Goal: Task Accomplishment & Management: Manage account settings

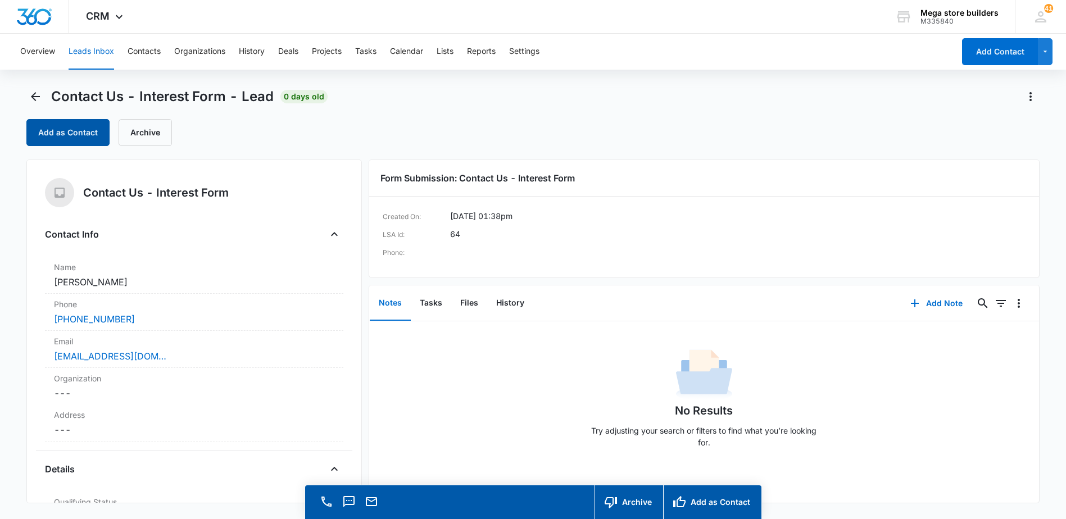
click at [80, 133] on button "Add as Contact" at bounding box center [67, 132] width 83 height 27
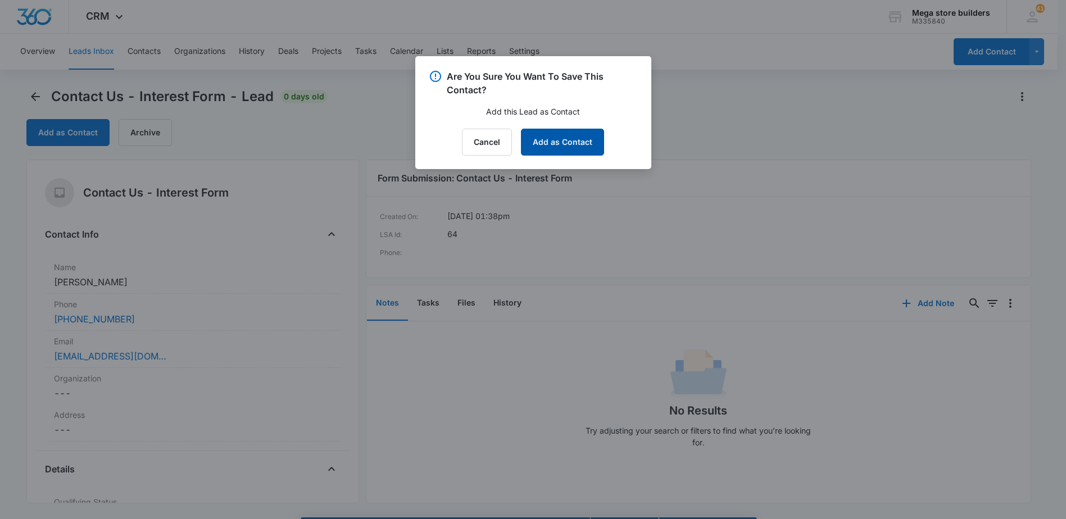
click at [552, 137] on button "Add as Contact" at bounding box center [562, 142] width 83 height 27
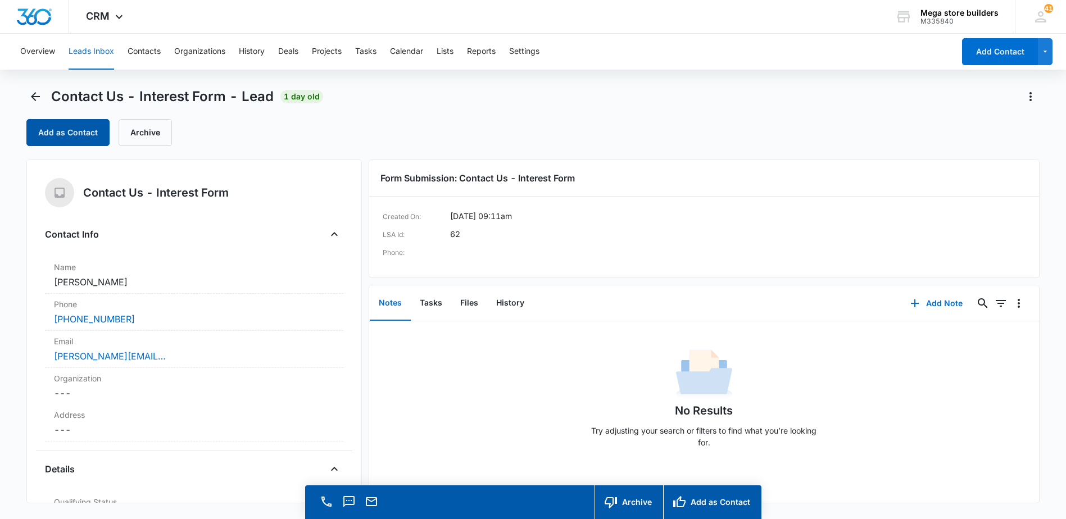
click at [85, 135] on button "Add as Contact" at bounding box center [67, 132] width 83 height 27
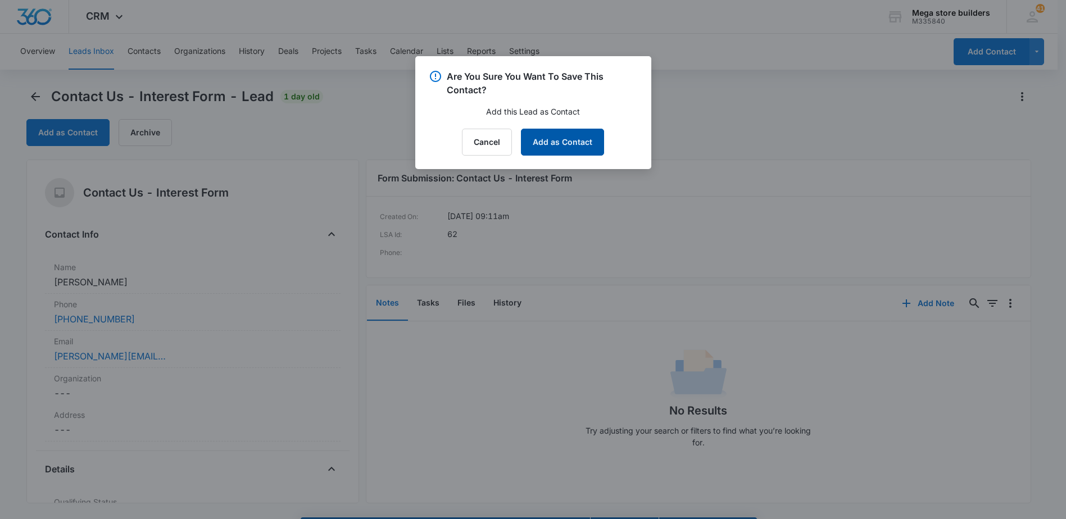
click at [568, 144] on button "Add as Contact" at bounding box center [562, 142] width 83 height 27
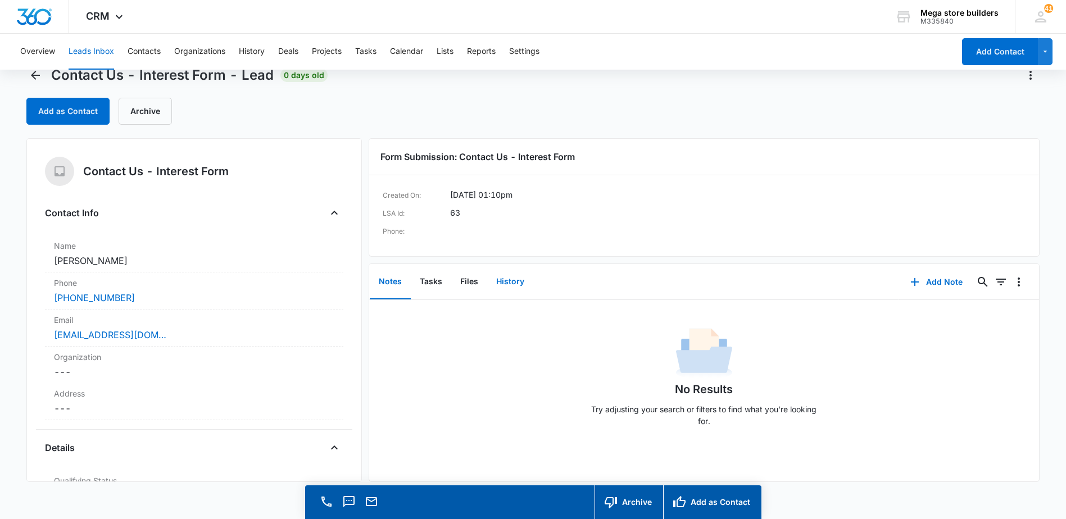
scroll to position [32, 0]
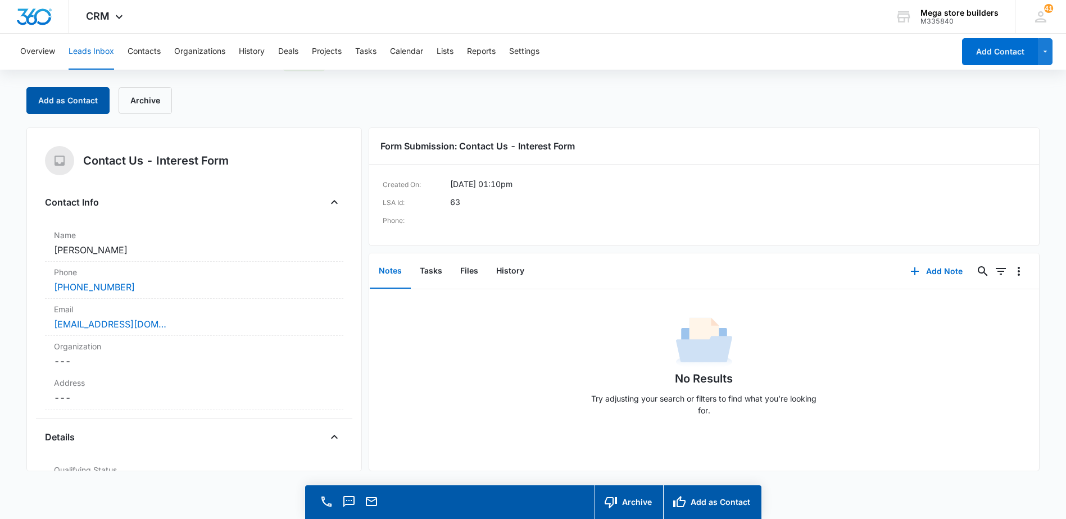
click at [88, 97] on button "Add as Contact" at bounding box center [67, 100] width 83 height 27
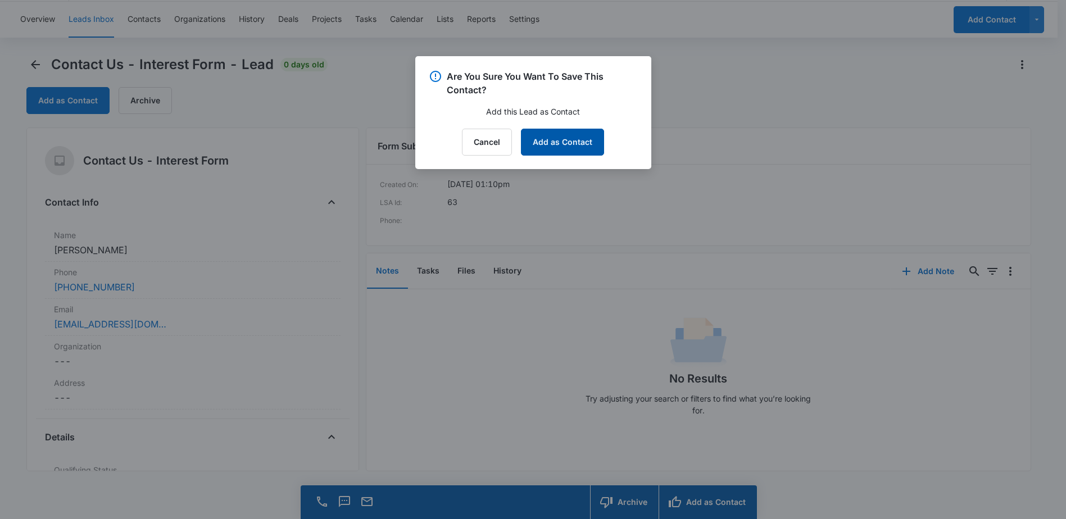
click at [562, 134] on button "Add as Contact" at bounding box center [562, 142] width 83 height 27
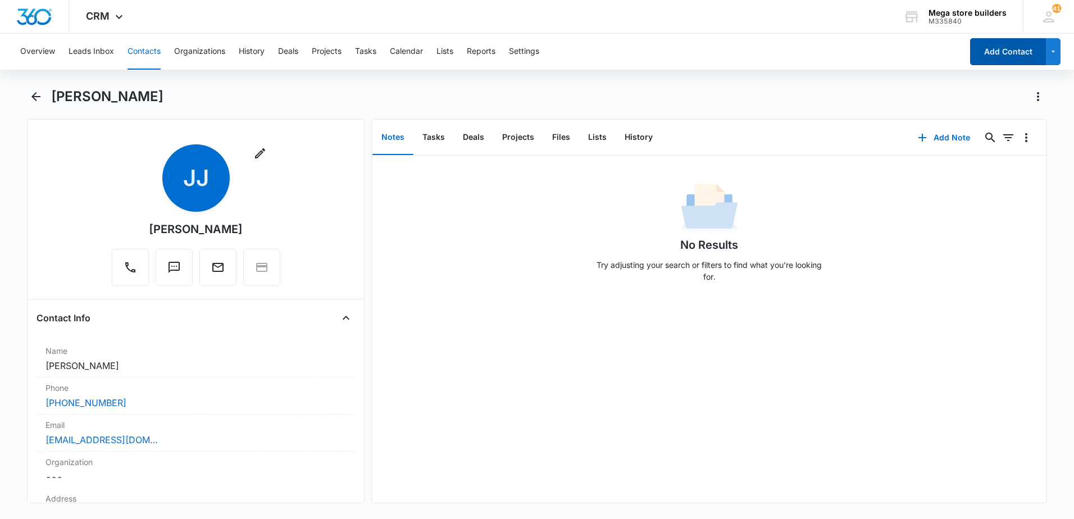
click at [1009, 51] on button "Add Contact" at bounding box center [1008, 51] width 76 height 27
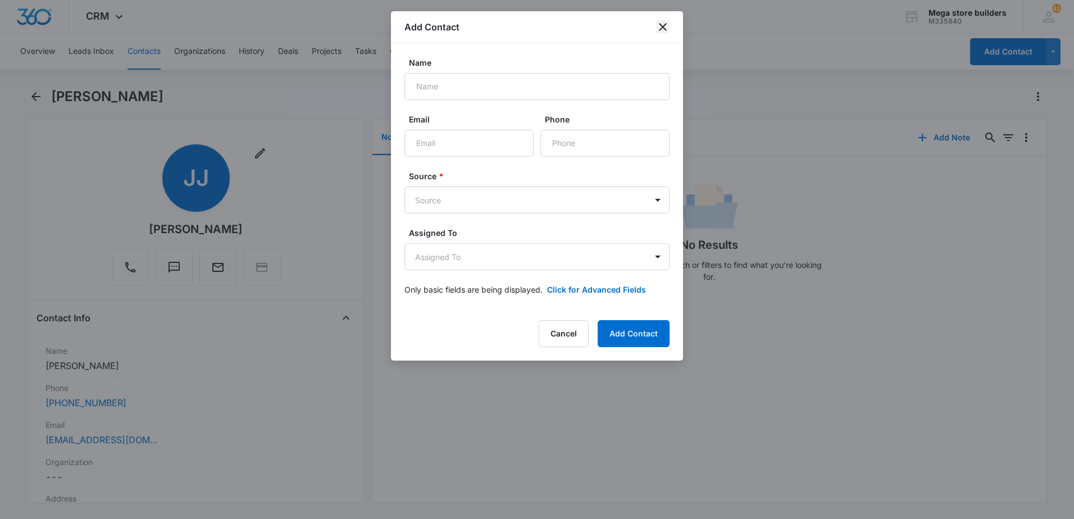
click at [663, 24] on icon "close" at bounding box center [662, 26] width 13 height 13
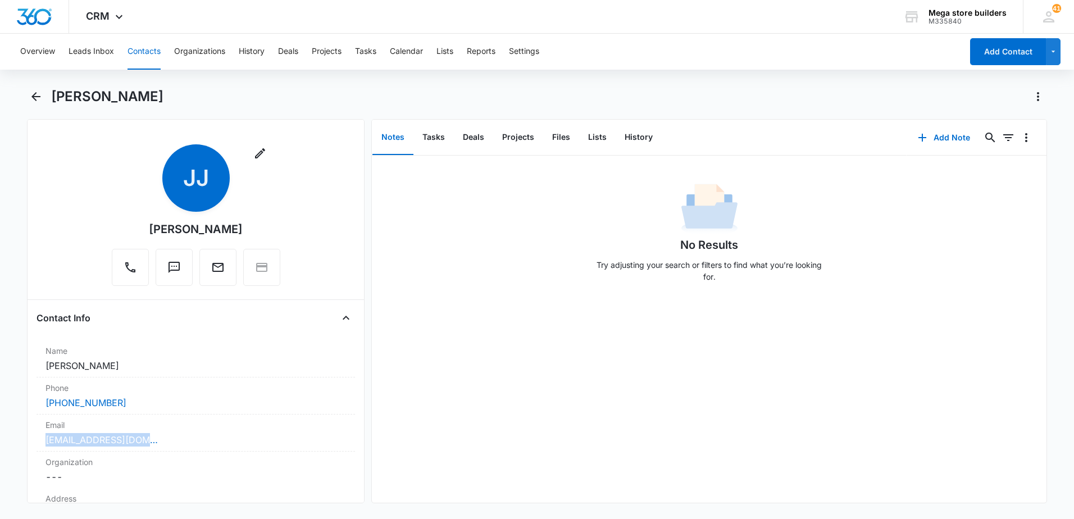
drag, startPoint x: 158, startPoint y: 446, endPoint x: 13, endPoint y: 444, distance: 144.9
click at [13, 444] on main "Janae Jefferson Remove JJ Janae Jefferson Contact Info Name Cancel Save Changes…" at bounding box center [537, 302] width 1074 height 429
drag, startPoint x: 13, startPoint y: 444, endPoint x: 55, endPoint y: 445, distance: 41.6
copy link "jhjefferson923@yahoo.co"
drag, startPoint x: 429, startPoint y: 347, endPoint x: 409, endPoint y: 356, distance: 22.1
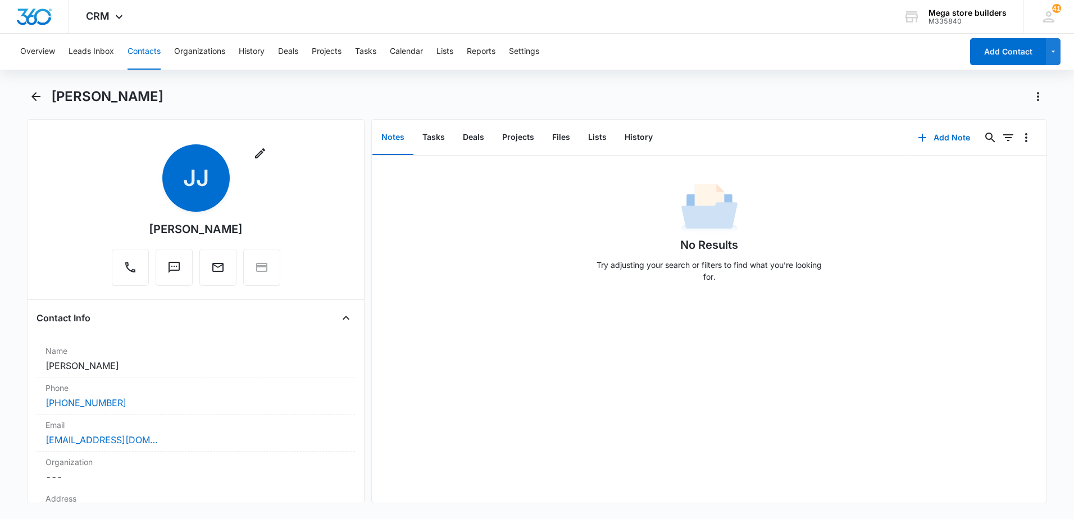
click at [412, 355] on div "No Results Try adjusting your search or filters to find what you’re looking for." at bounding box center [709, 329] width 675 height 347
drag, startPoint x: 138, startPoint y: 408, endPoint x: 24, endPoint y: 390, distance: 115.5
click at [24, 390] on main "Janae Jefferson Remove JJ Janae Jefferson Contact Info Name Cancel Save Changes…" at bounding box center [537, 302] width 1074 height 429
click at [247, 422] on label "Email" at bounding box center [196, 425] width 301 height 12
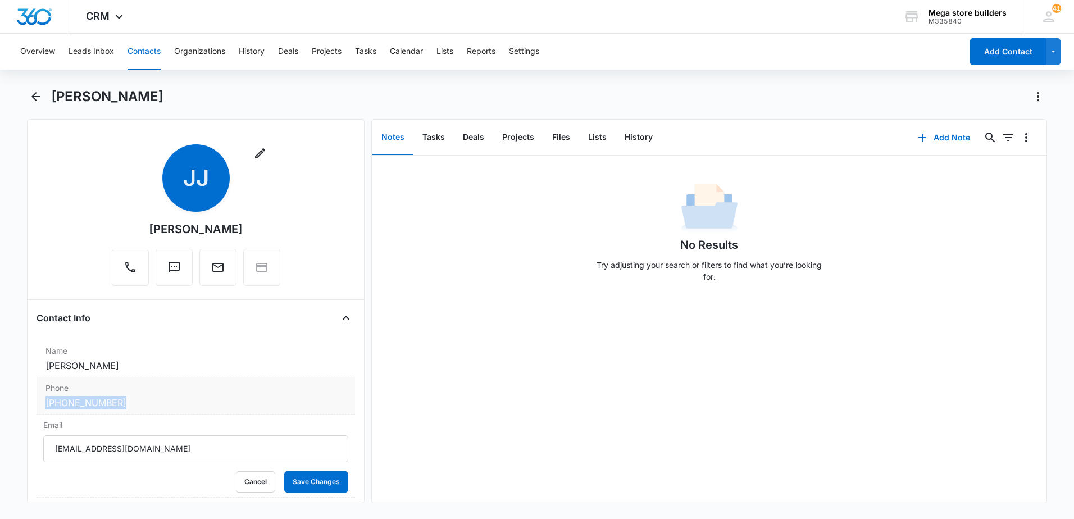
drag, startPoint x: 136, startPoint y: 404, endPoint x: 37, endPoint y: 405, distance: 98.9
click at [37, 405] on div "Phone Cancel Save Changes (443) 468-3573" at bounding box center [196, 395] width 319 height 37
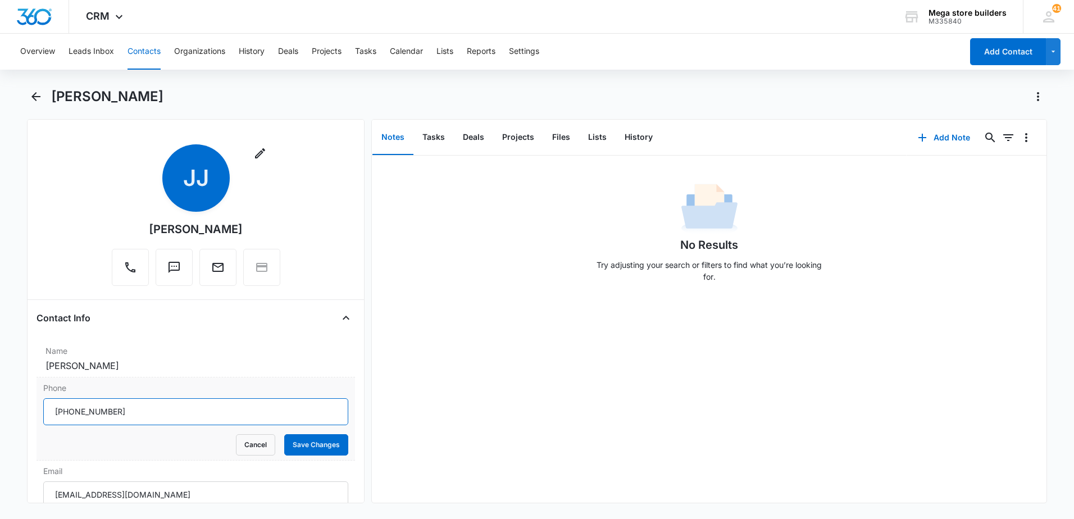
drag, startPoint x: 123, startPoint y: 413, endPoint x: 39, endPoint y: 418, distance: 84.4
click at [39, 418] on div "Phone Cancel Save Changes" at bounding box center [196, 418] width 319 height 83
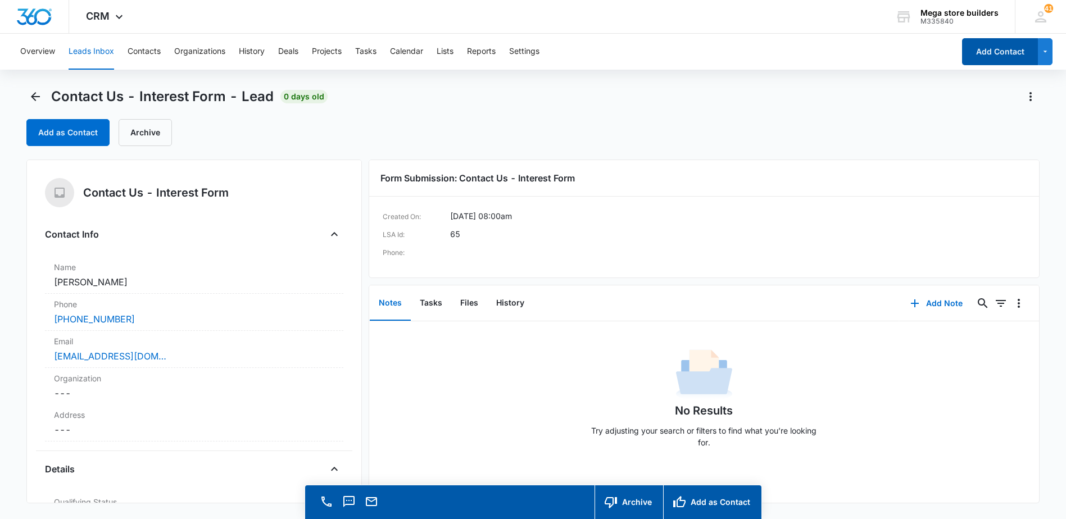
click at [1002, 52] on button "Add Contact" at bounding box center [1000, 51] width 76 height 27
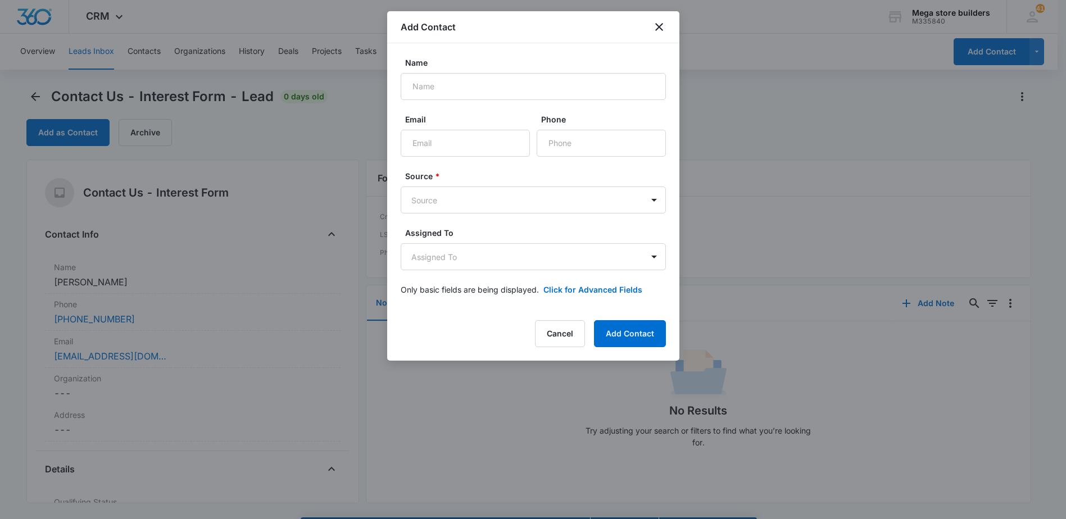
click at [737, 224] on div at bounding box center [533, 259] width 1066 height 519
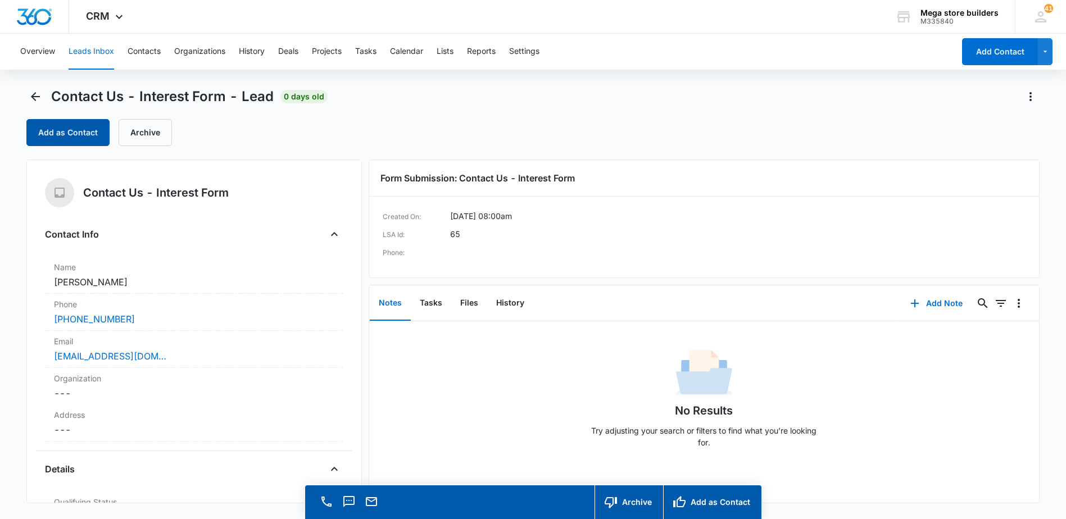
click at [61, 125] on button "Add as Contact" at bounding box center [67, 132] width 83 height 27
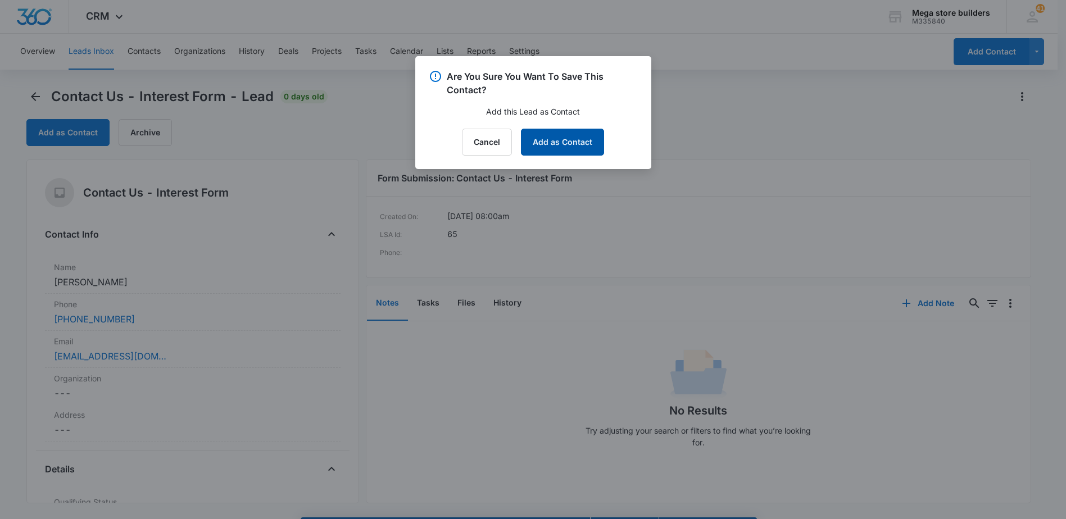
click at [566, 138] on button "Add as Contact" at bounding box center [562, 142] width 83 height 27
